Goal: Task Accomplishment & Management: Manage account settings

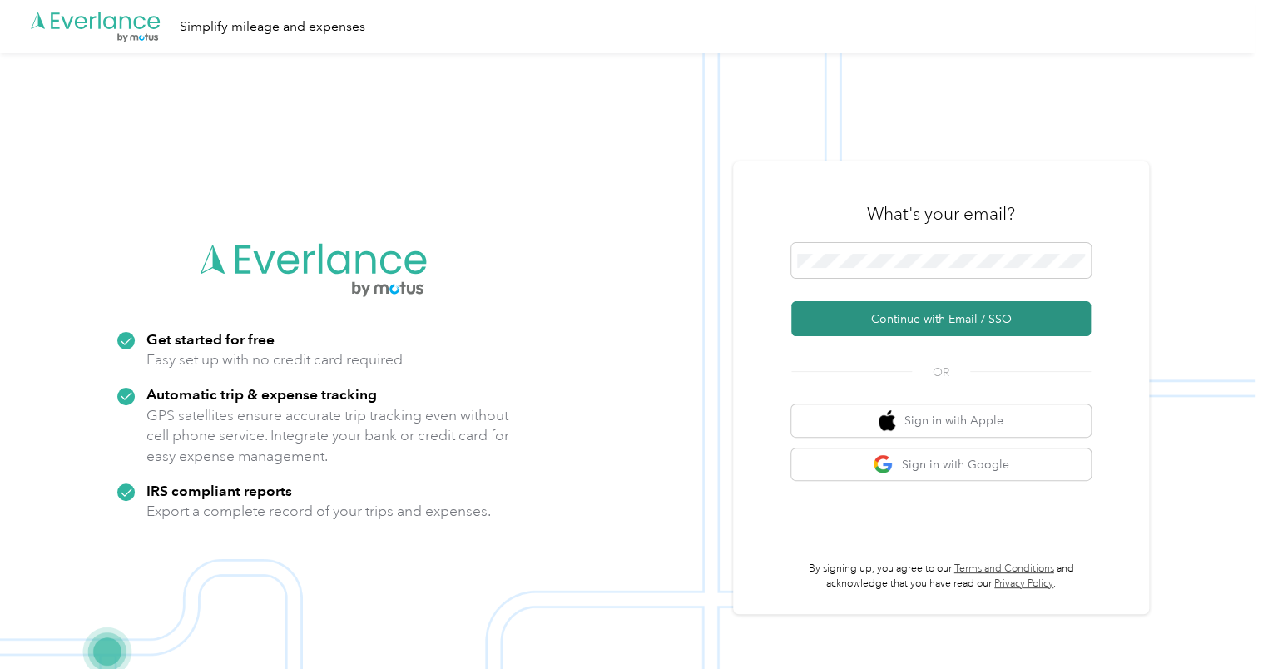
click at [928, 328] on button "Continue with Email / SSO" at bounding box center [941, 318] width 300 height 35
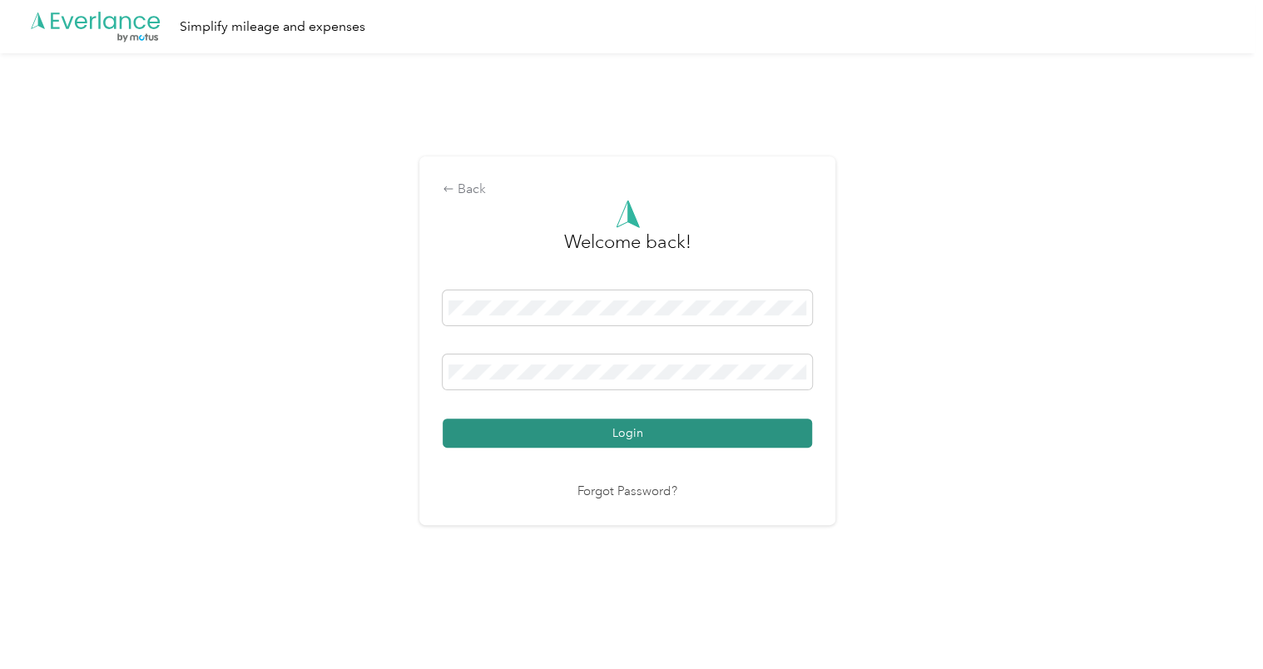
click at [557, 433] on button "Login" at bounding box center [628, 433] width 370 height 29
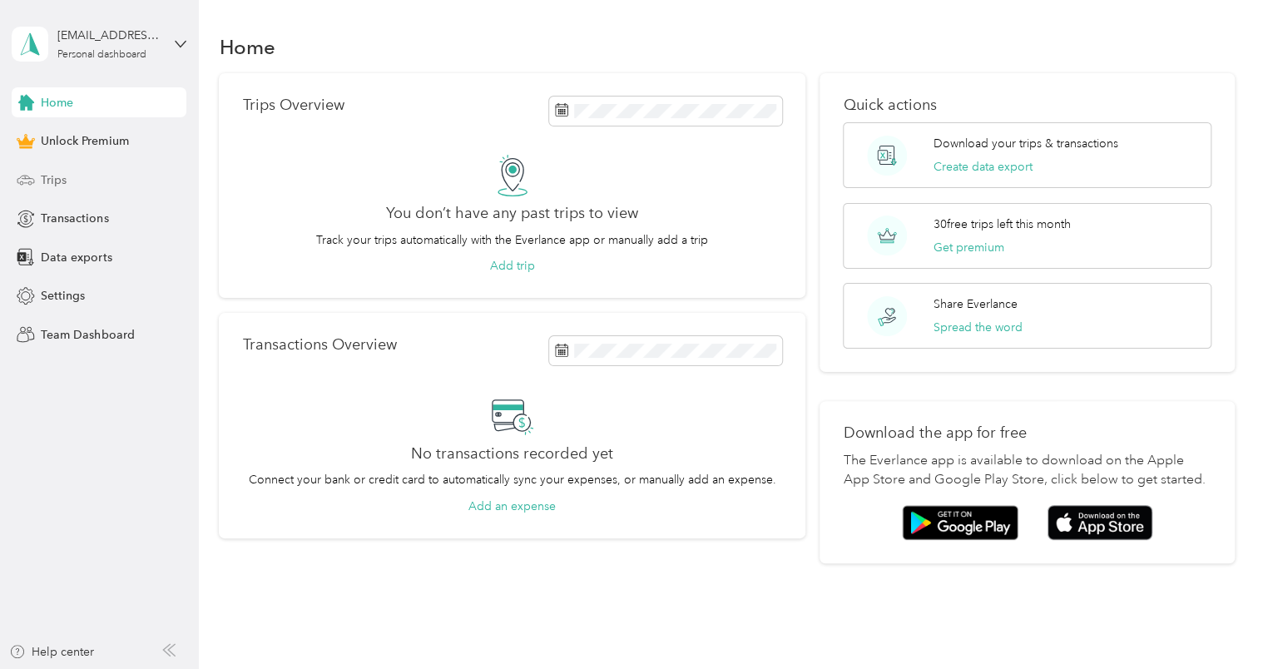
click at [67, 175] on div "Trips" at bounding box center [99, 180] width 175 height 30
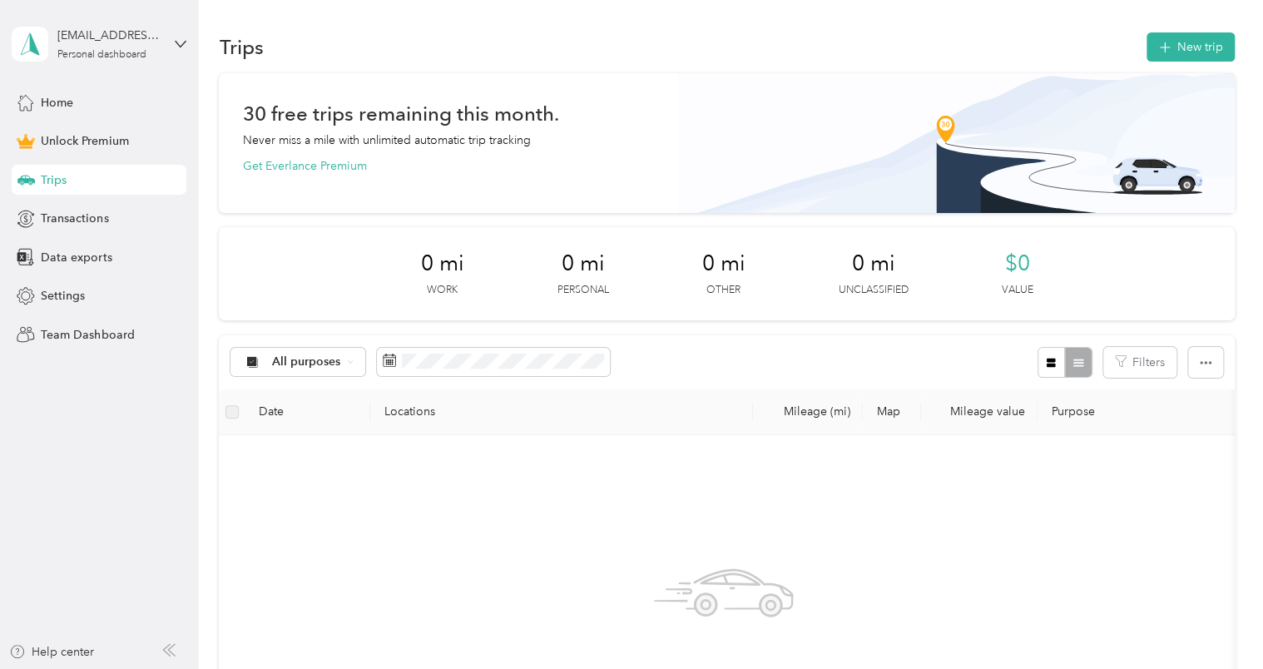
click at [129, 57] on div "Personal dashboard" at bounding box center [101, 55] width 89 height 10
click div "Log out"
